Goal: Information Seeking & Learning: Find specific fact

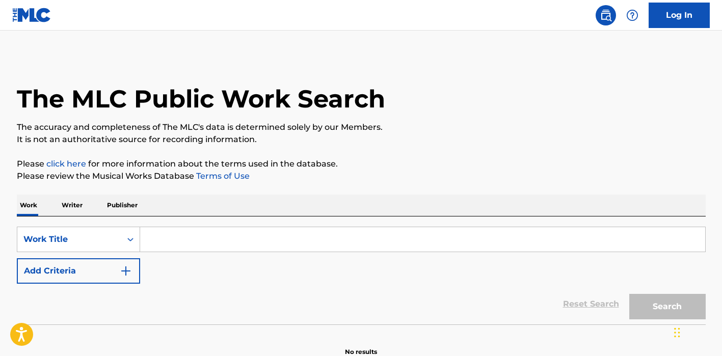
click at [249, 243] on input "Search Form" at bounding box center [422, 239] width 565 height 24
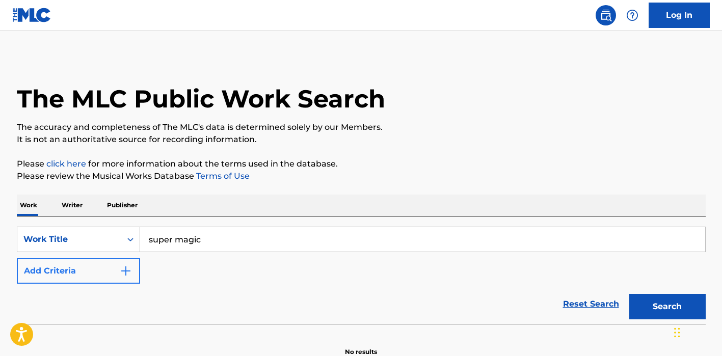
type input "super magic"
click at [64, 265] on button "Add Criteria" at bounding box center [78, 270] width 123 height 25
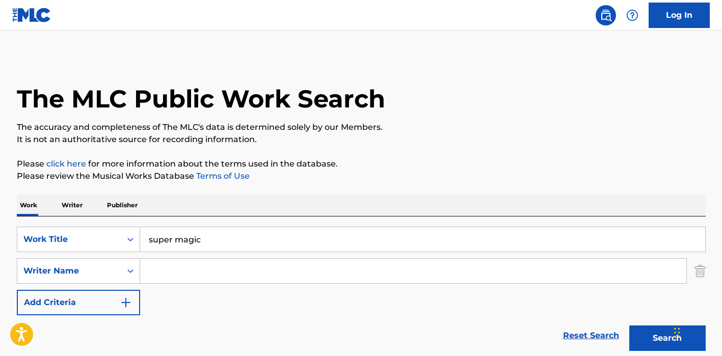
click at [191, 263] on input "Search Form" at bounding box center [413, 271] width 546 height 24
type input "a"
click at [629, 326] on button "Search" at bounding box center [667, 338] width 76 height 25
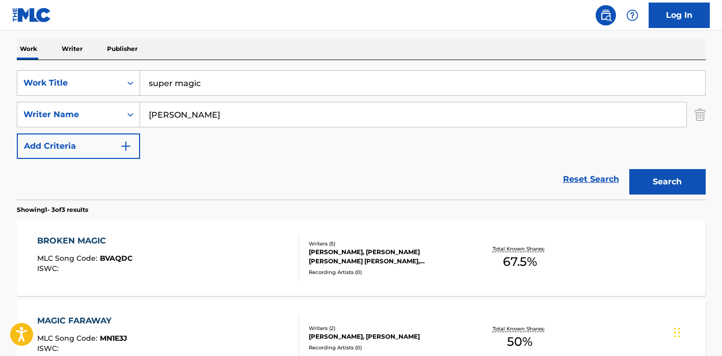
scroll to position [102, 0]
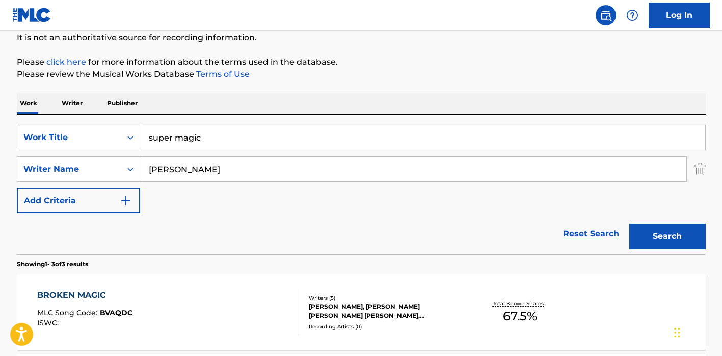
click at [149, 167] on input "[PERSON_NAME]" at bounding box center [413, 169] width 546 height 24
click at [629, 224] on button "Search" at bounding box center [667, 236] width 76 height 25
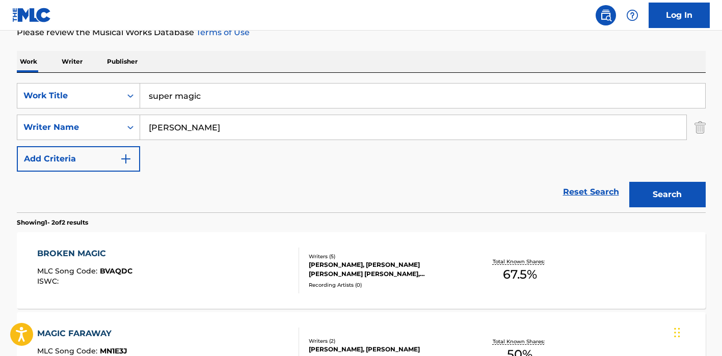
scroll to position [0, 0]
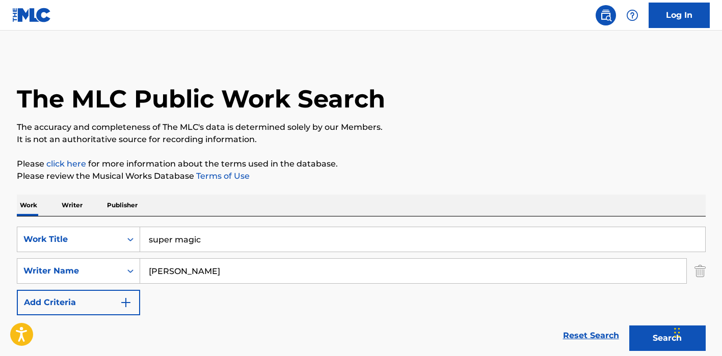
type input "[PERSON_NAME]"
click at [629, 326] on button "Search" at bounding box center [667, 338] width 76 height 25
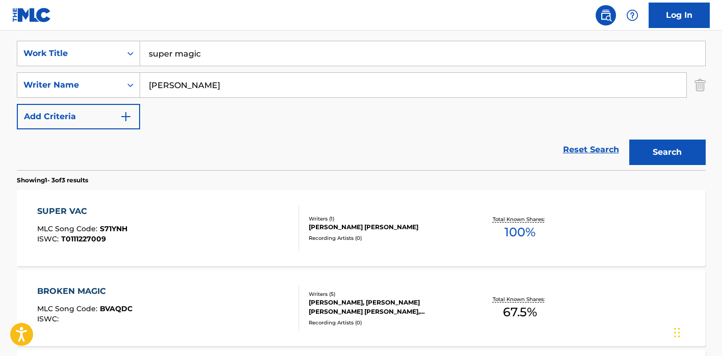
scroll to position [289, 0]
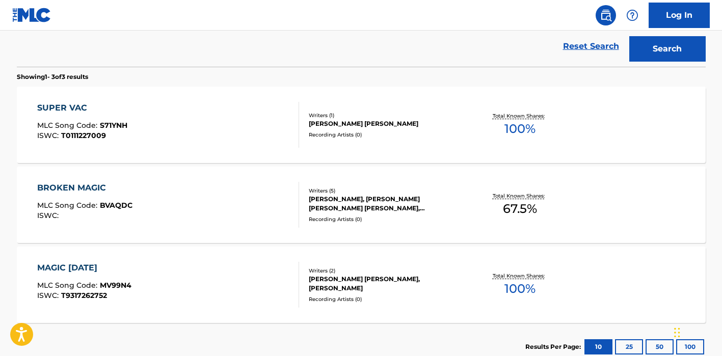
click at [426, 228] on div "BROKEN MAGIC MLC Song Code : BVAQDC ISWC : Writers ( 5 ) [PERSON_NAME], [PERSON…" at bounding box center [361, 205] width 689 height 76
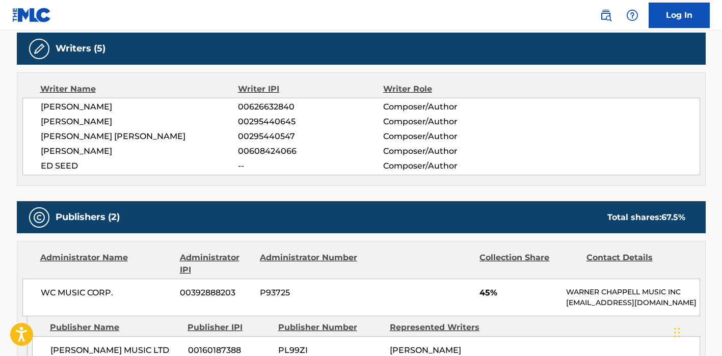
scroll to position [323, 0]
